Goal: Task Accomplishment & Management: Use online tool/utility

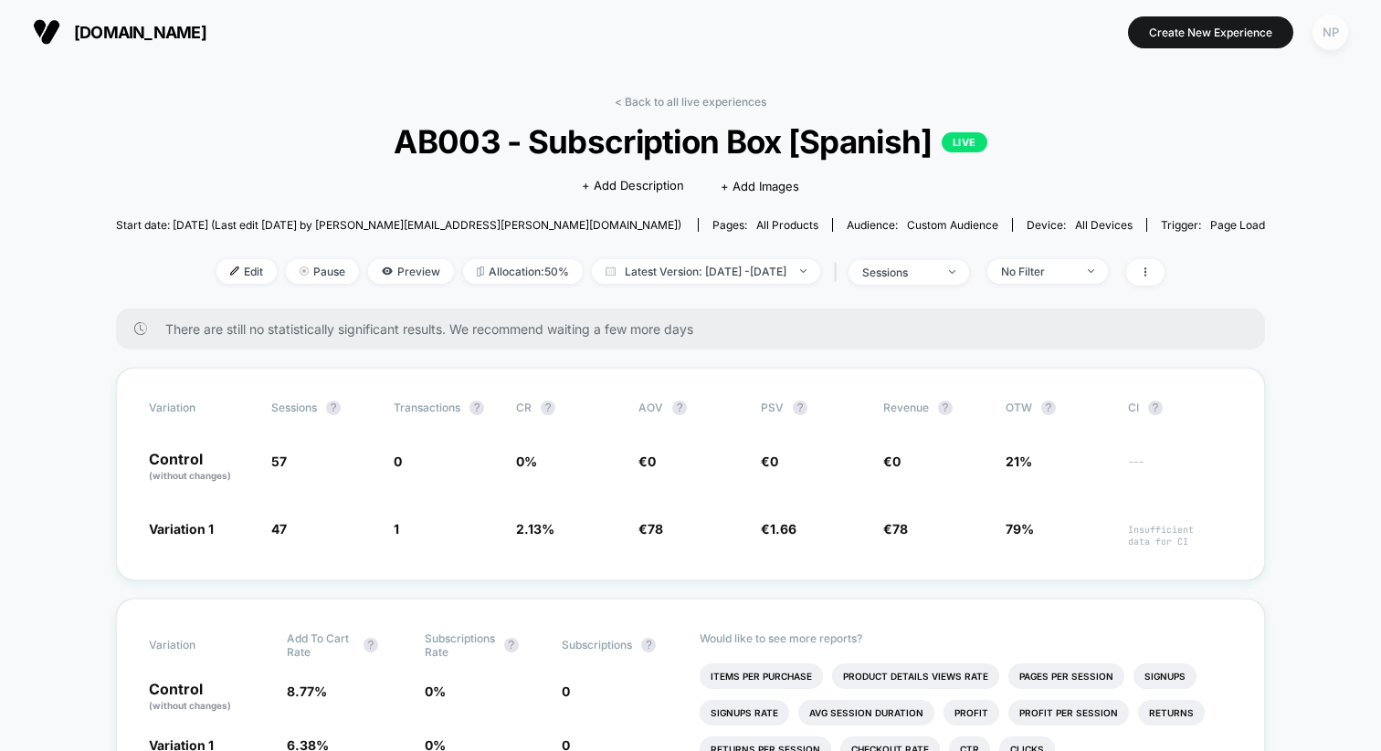
click at [1318, 44] on div "NP" at bounding box center [1330, 33] width 36 height 36
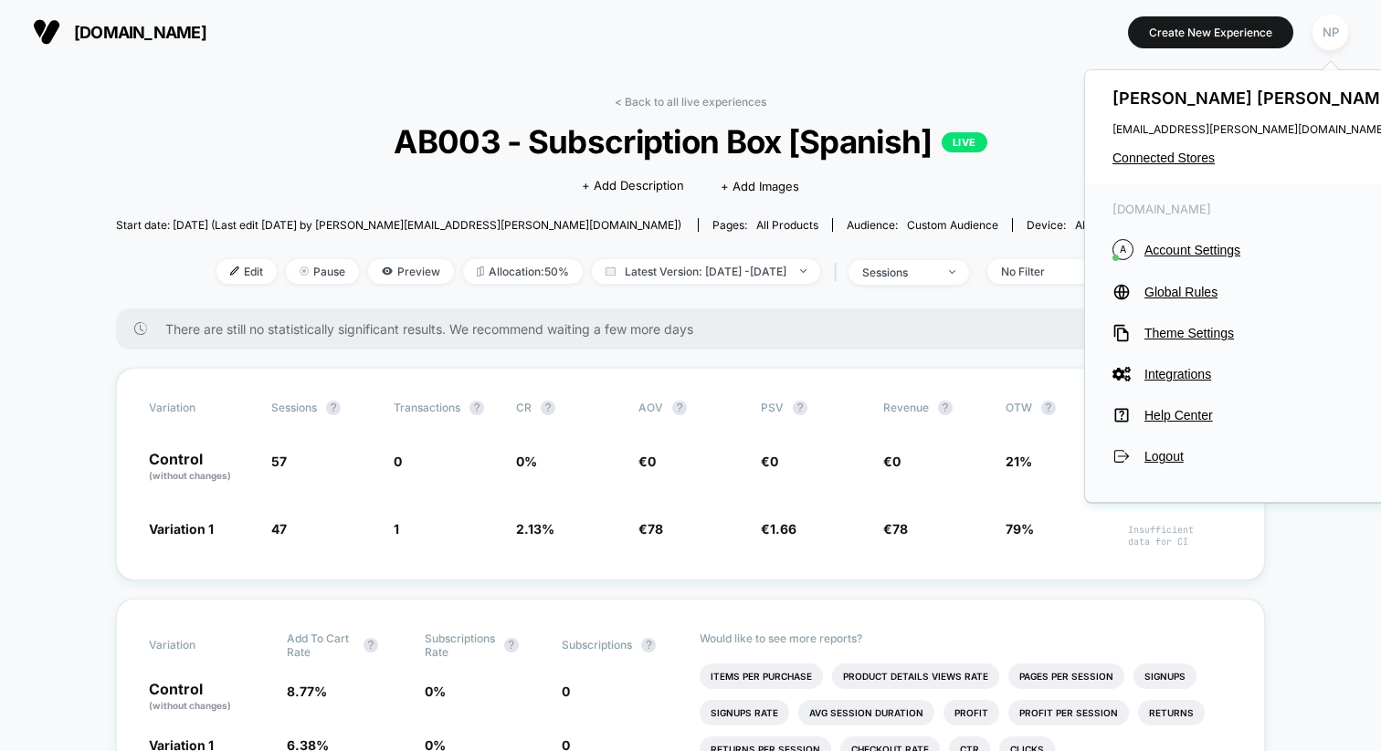
drag, startPoint x: 1173, startPoint y: 158, endPoint x: 936, endPoint y: 251, distance: 255.0
click at [1172, 158] on span "Connected Stores" at bounding box center [1256, 158] width 289 height 15
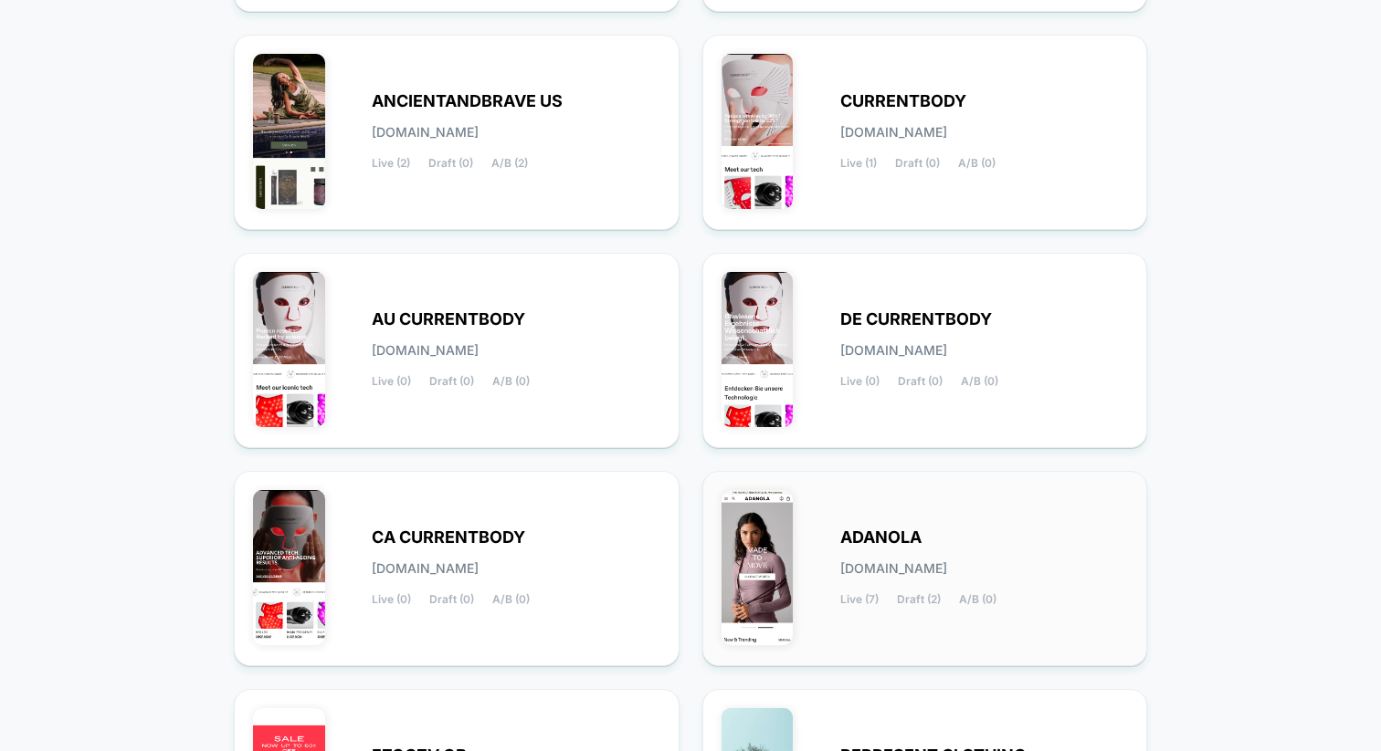
scroll to position [635, 0]
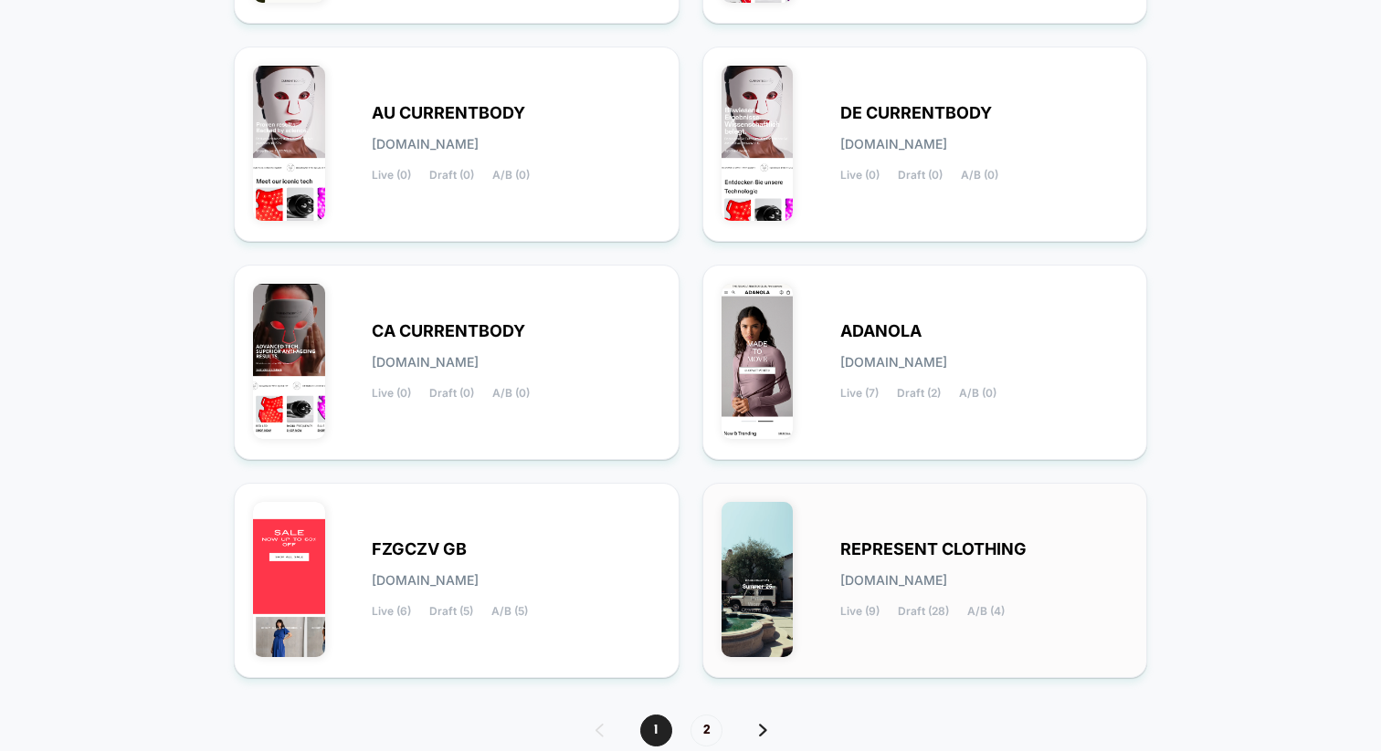
click at [862, 552] on span "REPRESENT CLOTHING" at bounding box center [933, 549] width 186 height 13
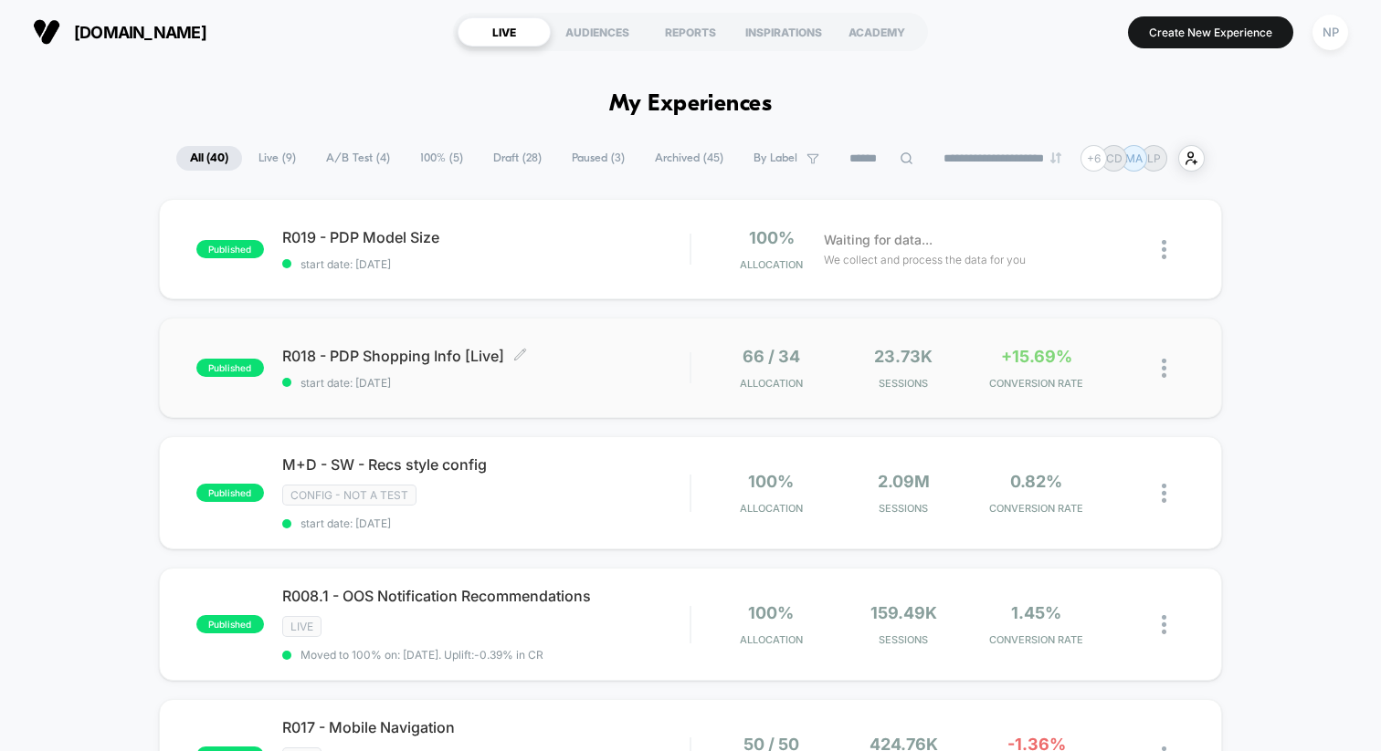
click at [602, 370] on div "R018 - PDP Shopping Info [Live] Click to edit experience details Click to edit …" at bounding box center [485, 368] width 407 height 43
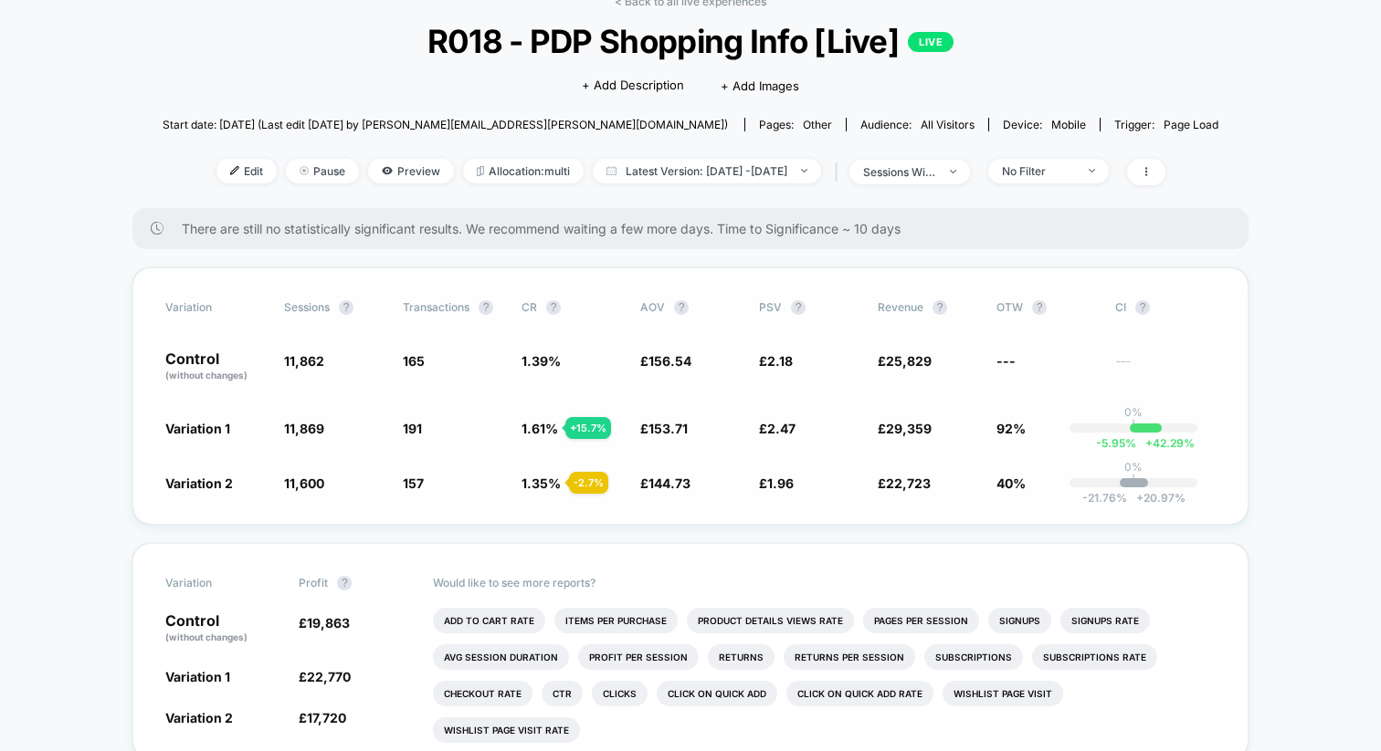
scroll to position [114, 0]
